Goal: Task Accomplishment & Management: Manage account settings

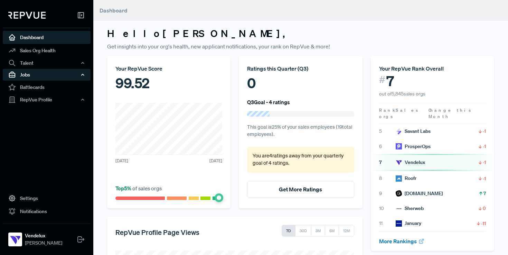
click at [69, 77] on div "Jobs" at bounding box center [47, 75] width 88 height 12
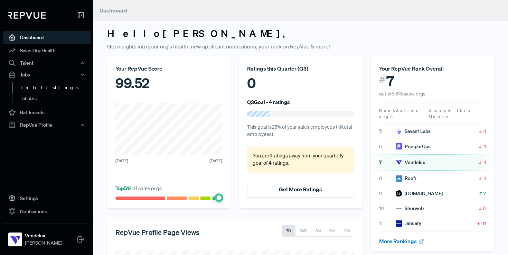
click at [65, 89] on link "Job Listings" at bounding box center [56, 87] width 88 height 11
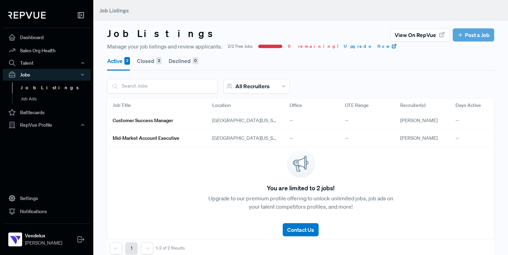
click at [156, 120] on h6 "Customer Success Manager" at bounding box center [143, 120] width 60 height 6
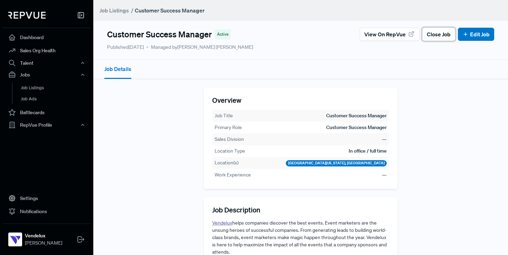
click at [439, 36] on span "Close Job" at bounding box center [439, 34] width 24 height 8
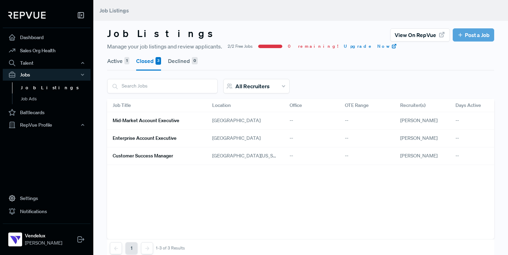
click at [114, 65] on button "Active 1" at bounding box center [118, 60] width 22 height 19
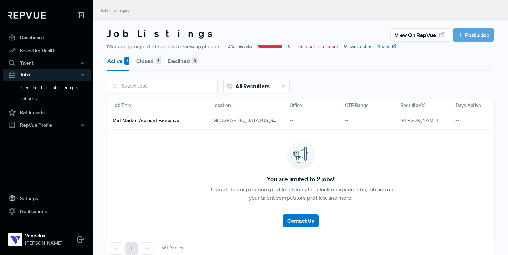
click at [175, 122] on h6 "Mid-Market Account Executive" at bounding box center [146, 120] width 67 height 6
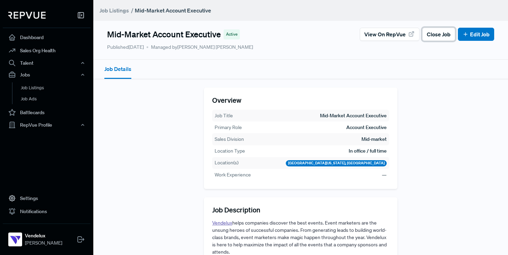
click at [436, 35] on span "Close Job" at bounding box center [439, 34] width 24 height 8
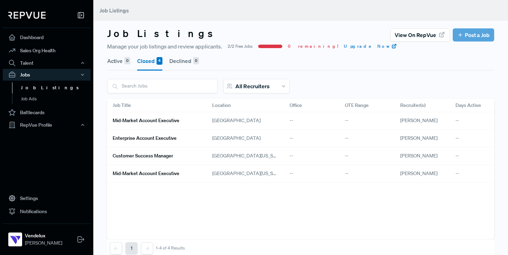
click at [121, 61] on button "Active 0" at bounding box center [118, 60] width 23 height 19
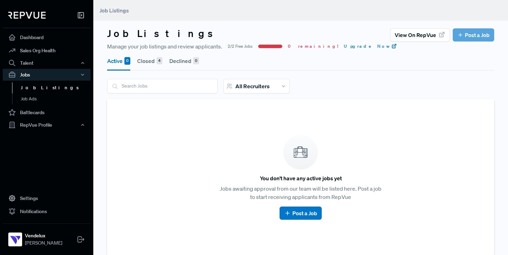
click at [472, 31] on article "View on RepVue Post a Job" at bounding box center [442, 34] width 104 height 13
click at [118, 64] on button "Active 0" at bounding box center [118, 60] width 23 height 19
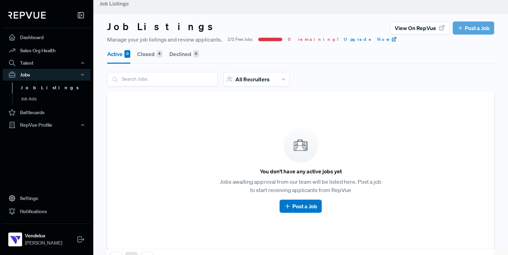
scroll to position [13, 0]
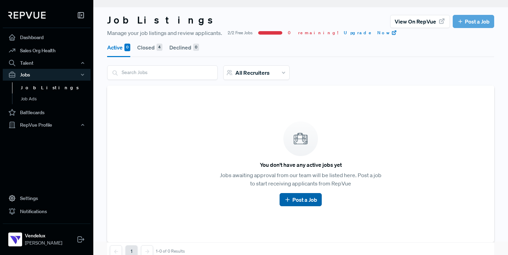
click at [299, 202] on link "Post a Job" at bounding box center [300, 199] width 33 height 8
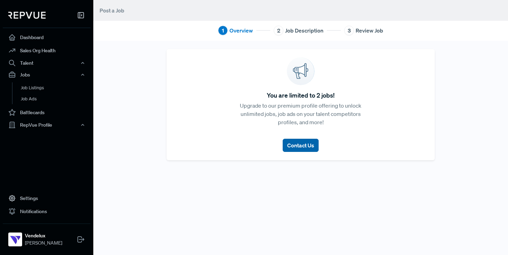
click at [299, 146] on span "Contact Us" at bounding box center [300, 145] width 27 height 7
click at [49, 96] on link "Job Ads" at bounding box center [56, 98] width 88 height 11
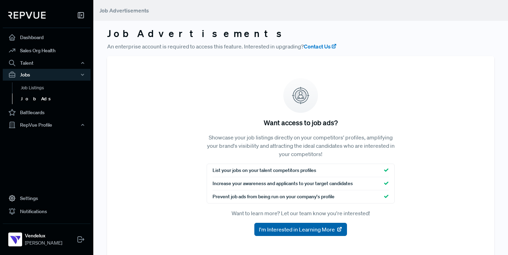
scroll to position [14, 0]
